Goal: Find specific page/section: Find specific page/section

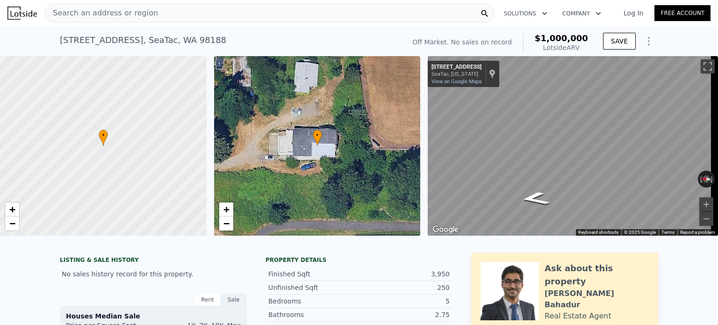
click at [135, 7] on span "Search an address or region" at bounding box center [101, 12] width 113 height 11
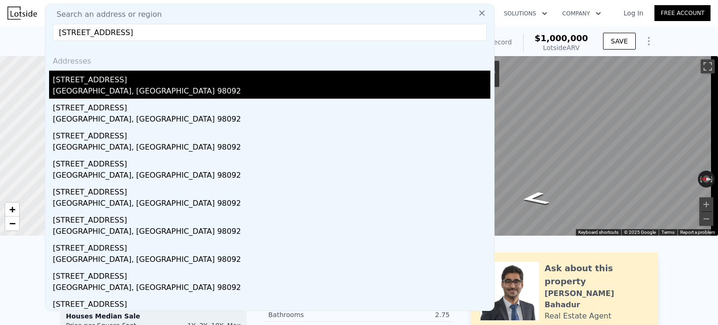
type input "[STREET_ADDRESS]"
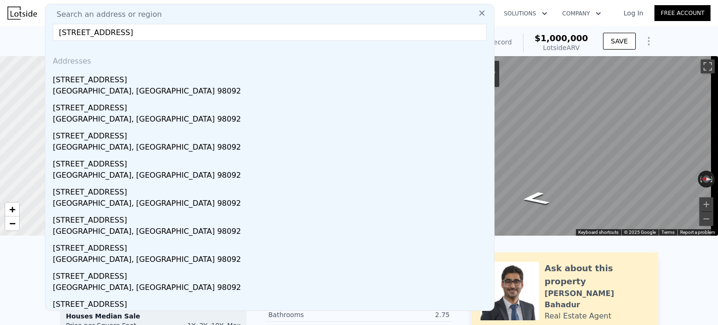
click at [75, 87] on div "[GEOGRAPHIC_DATA], [GEOGRAPHIC_DATA] 98092" at bounding box center [272, 92] width 438 height 13
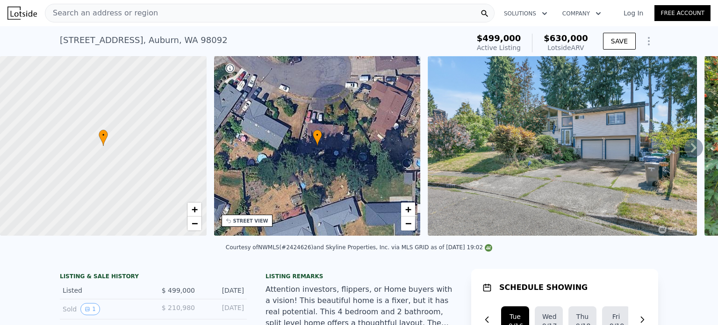
click at [258, 227] on div "• + −" at bounding box center [317, 146] width 207 height 180
click at [254, 222] on div "STREET VIEW" at bounding box center [250, 221] width 35 height 7
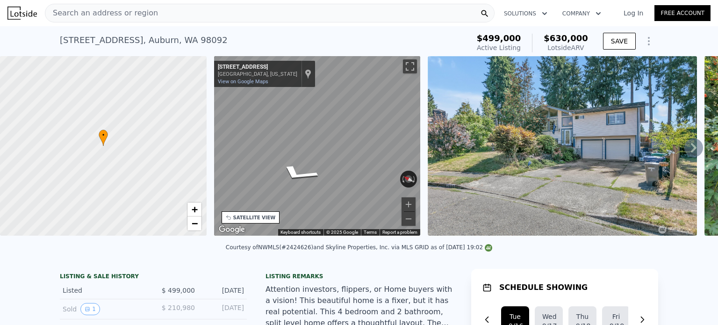
click at [442, 147] on div "• + − • + − STREET VIEW ← Move left → Move right ↑ Move up ↓ Move down + Zoom i…" at bounding box center [359, 147] width 718 height 183
click at [442, 115] on div "• + − • + − STREET VIEW ← Move left → Move right ↑ Move up ↓ Move down + Zoom i…" at bounding box center [359, 147] width 718 height 183
click at [425, 131] on div "• + − • + − STREET VIEW ← Move left → Move right ↑ Move up ↓ Move down + Zoom i…" at bounding box center [359, 147] width 718 height 183
click at [444, 170] on div "• + − • + − STREET VIEW ← Move left → Move right ↑ Move up ↓ Move down + Zoom i…" at bounding box center [359, 147] width 718 height 183
click at [165, 168] on div "• + − • + − STREET VIEW ← Move left → Move right ↑ Move up ↓ Move down + Zoom i…" at bounding box center [359, 147] width 718 height 183
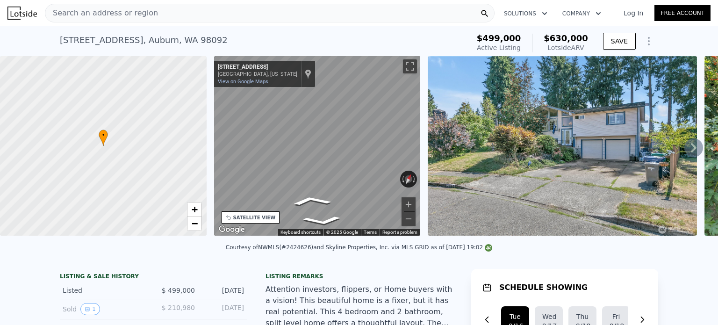
click at [430, 151] on div "• + − • + − STREET VIEW ← Move left → Move right ↑ Move up ↓ Move down + Zoom i…" at bounding box center [359, 147] width 718 height 183
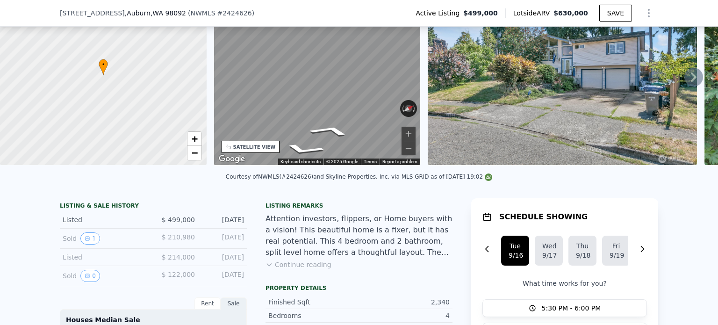
scroll to position [137, 0]
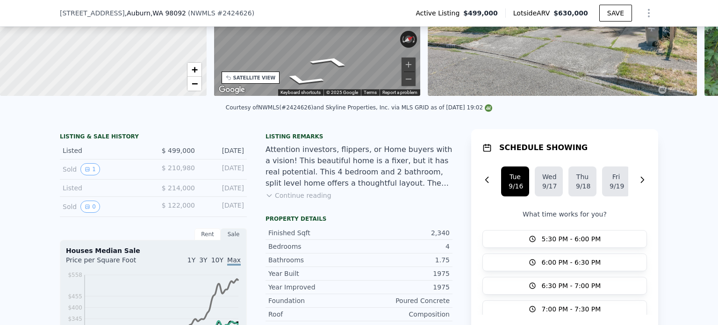
click at [297, 198] on button "Continue reading" at bounding box center [299, 195] width 66 height 9
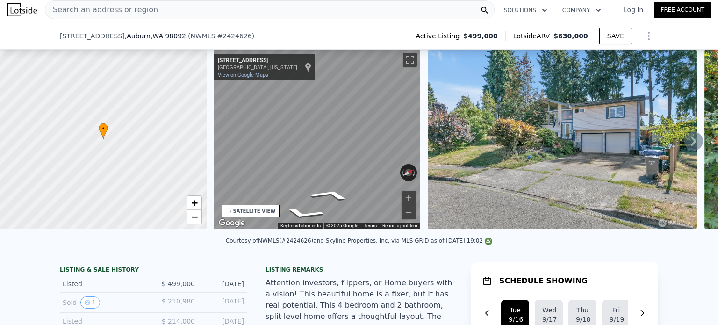
scroll to position [234, 0]
